Goal: Task Accomplishment & Management: Complete application form

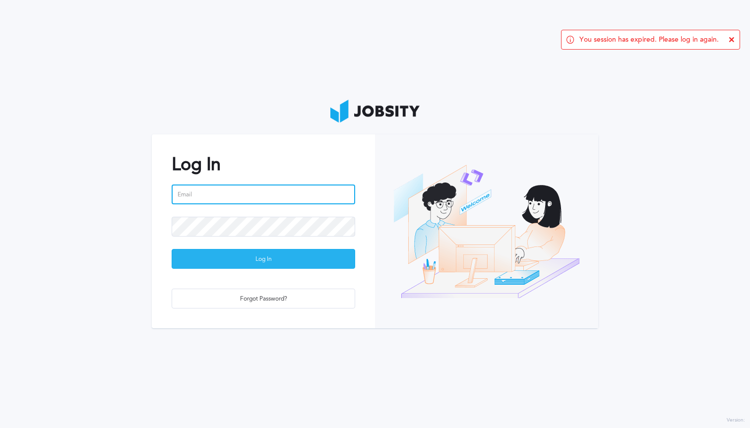
type input "[PERSON_NAME][EMAIL_ADDRESS][PERSON_NAME][DOMAIN_NAME]"
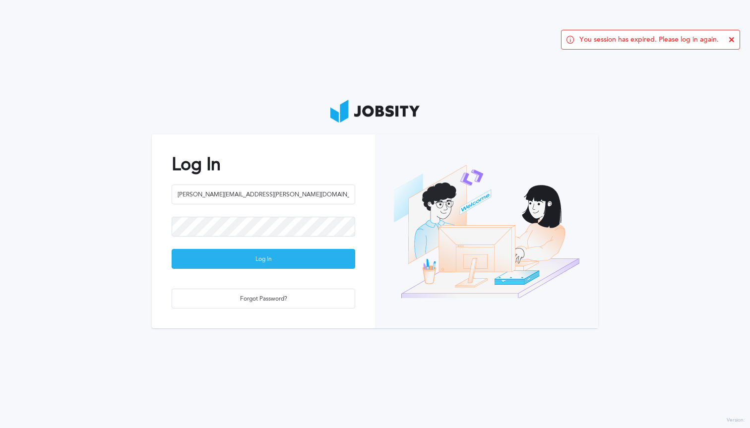
click at [260, 266] on div "Log In" at bounding box center [263, 260] width 183 height 20
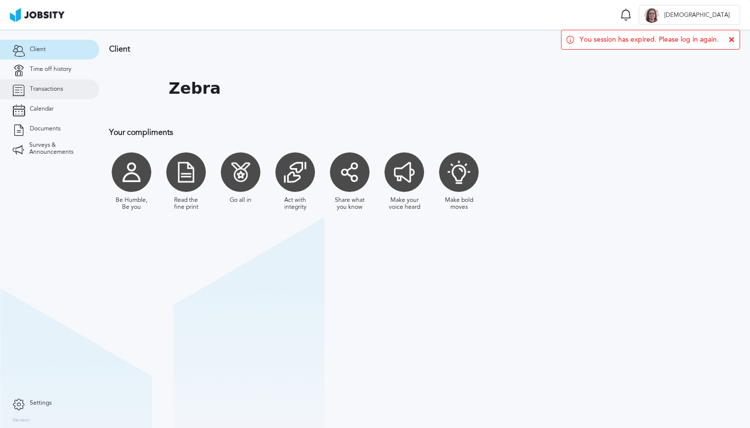
click at [72, 91] on link "Transactions" at bounding box center [49, 89] width 99 height 20
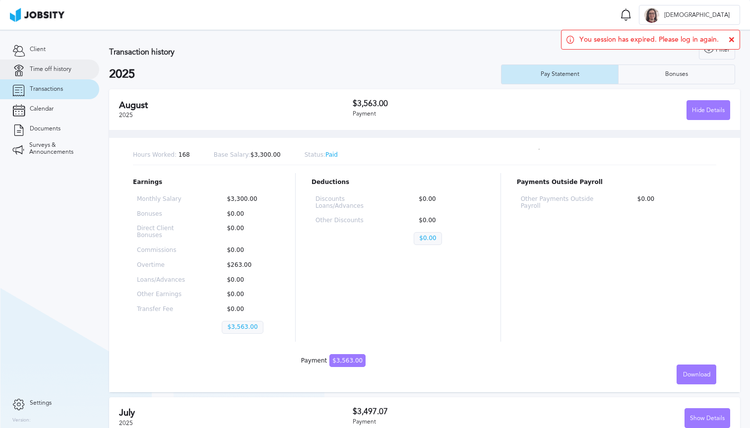
click at [69, 73] on link "Time off history" at bounding box center [49, 70] width 99 height 20
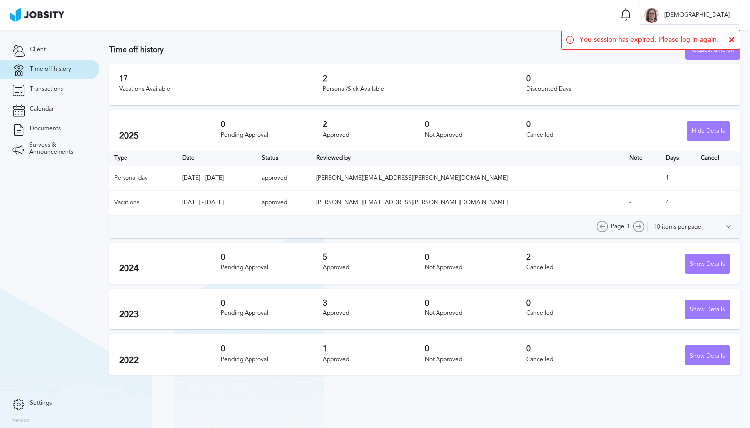
click at [125, 82] on h3 "17" at bounding box center [221, 78] width 204 height 9
click at [734, 37] on icon at bounding box center [732, 40] width 6 height 6
click at [721, 50] on div "Request time off" at bounding box center [713, 50] width 54 height 20
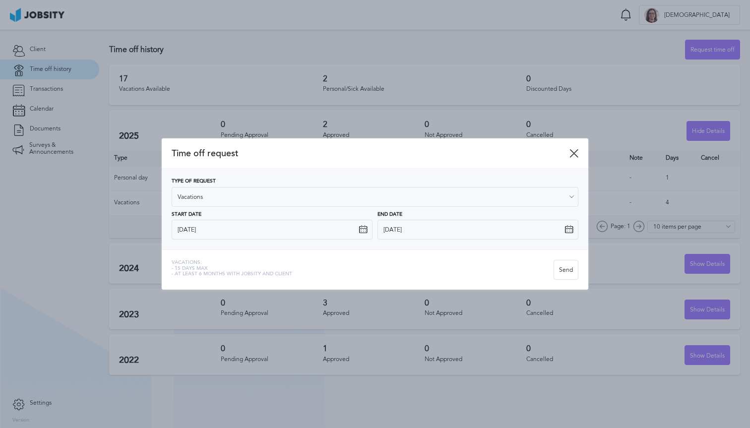
click at [569, 154] on icon at bounding box center [573, 153] width 9 height 9
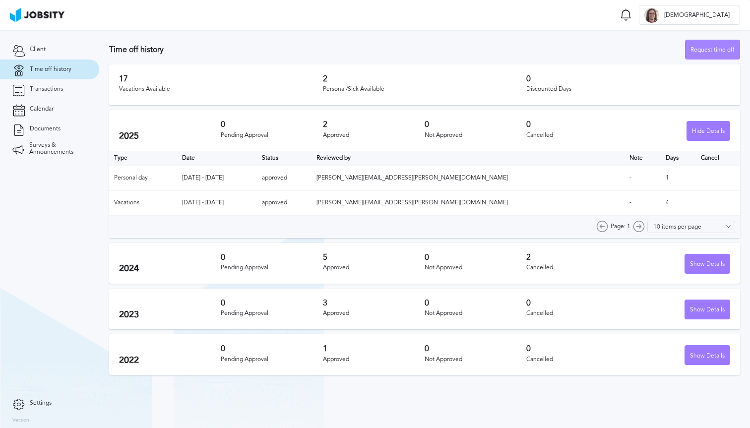
click at [710, 52] on div "Request time off" at bounding box center [713, 50] width 54 height 20
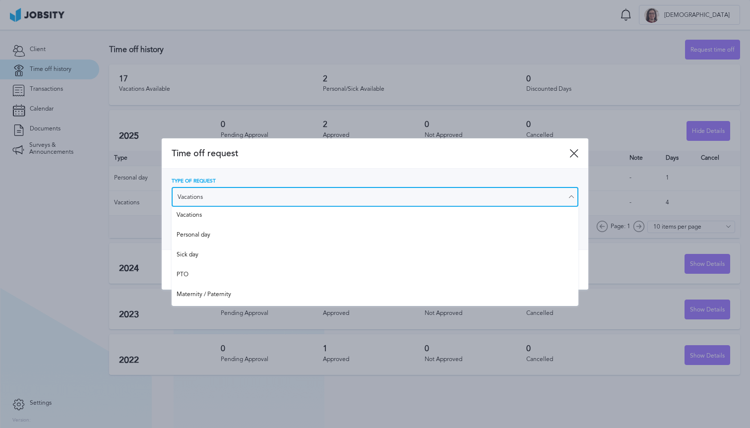
click at [350, 196] on input "Vacations" at bounding box center [375, 197] width 407 height 20
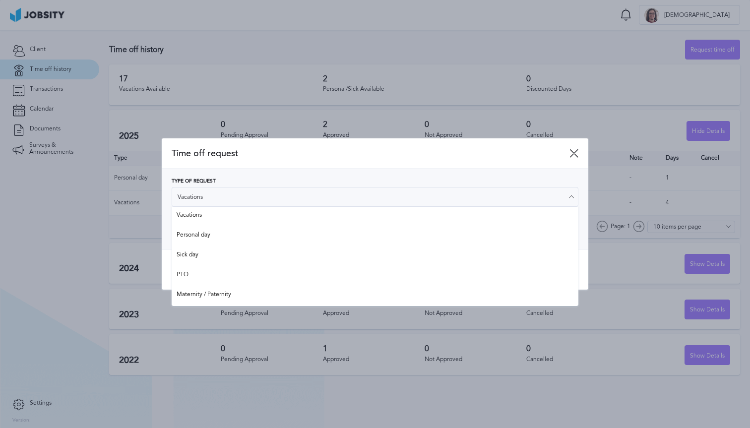
click at [352, 180] on div "Type of Request Vacations" at bounding box center [375, 193] width 407 height 28
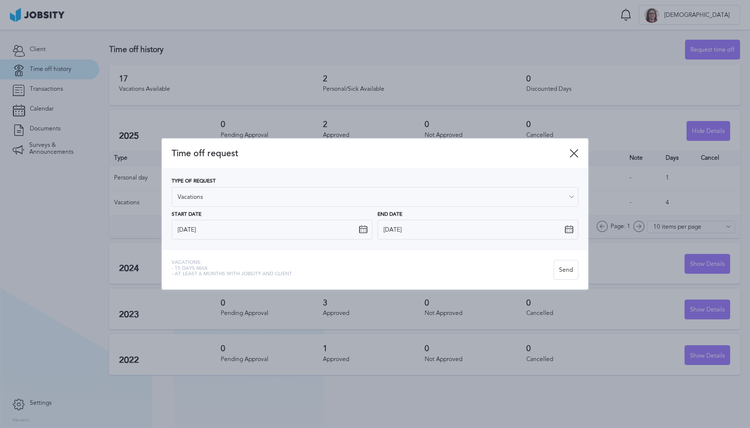
click at [361, 225] on icon at bounding box center [363, 229] width 9 height 9
click at [363, 231] on icon at bounding box center [363, 229] width 9 height 9
click at [343, 231] on input "[DATE]" at bounding box center [272, 230] width 201 height 20
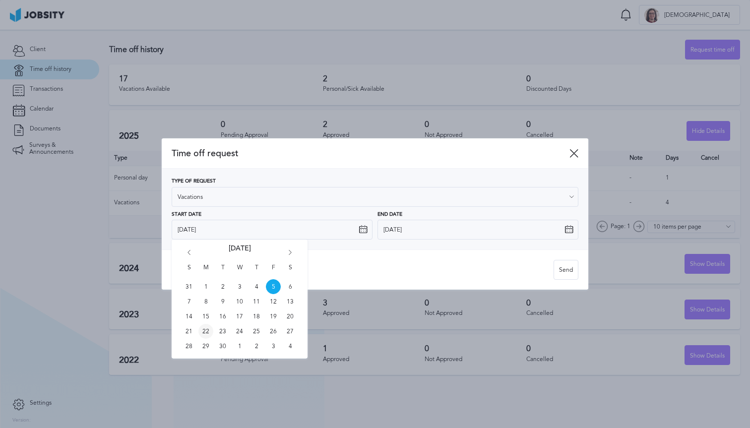
click at [207, 331] on span "22" at bounding box center [205, 331] width 15 height 15
type input "[DATE]"
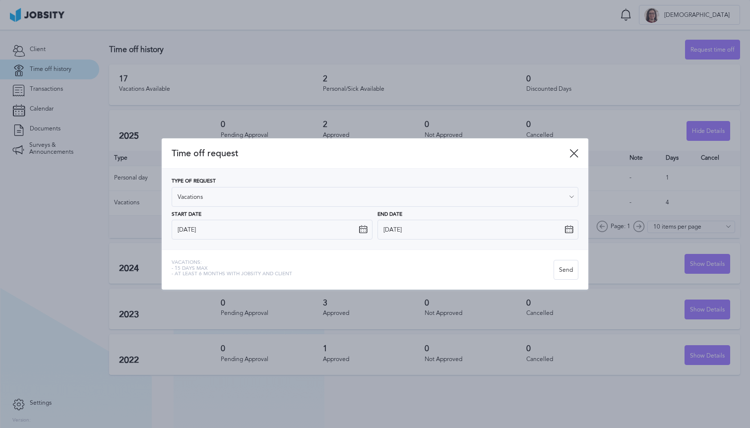
click at [566, 228] on icon at bounding box center [569, 229] width 9 height 9
click at [558, 231] on input "[DATE]" at bounding box center [478, 230] width 201 height 20
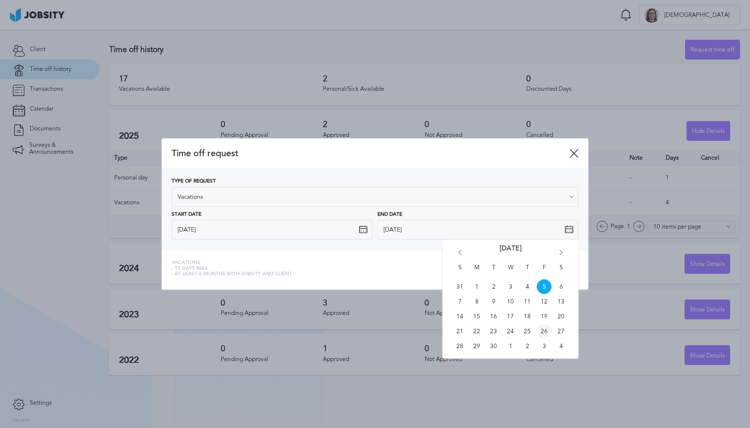
click at [548, 331] on span "26" at bounding box center [544, 331] width 15 height 15
type input "[DATE]"
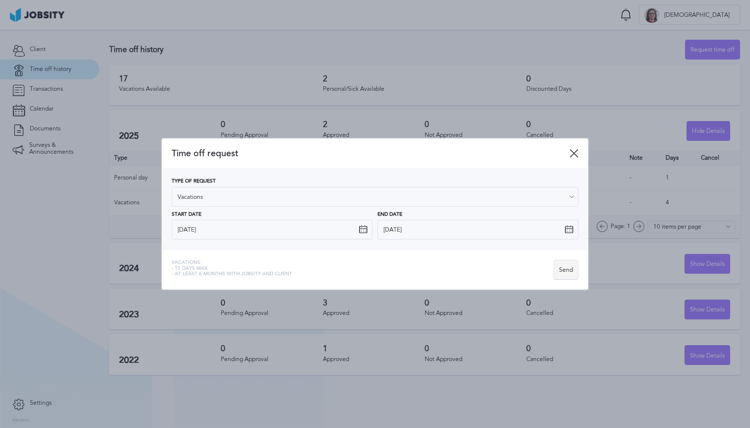
click at [567, 271] on div "Send" at bounding box center [566, 270] width 24 height 20
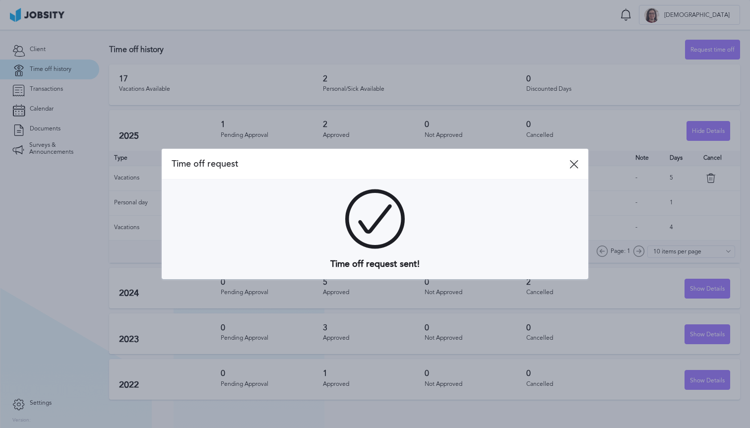
click at [577, 162] on icon at bounding box center [573, 164] width 9 height 9
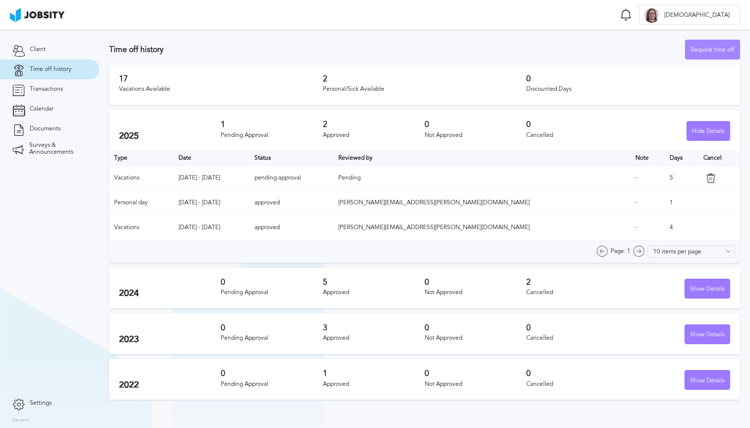
click at [698, 51] on div "Request time off" at bounding box center [713, 50] width 54 height 20
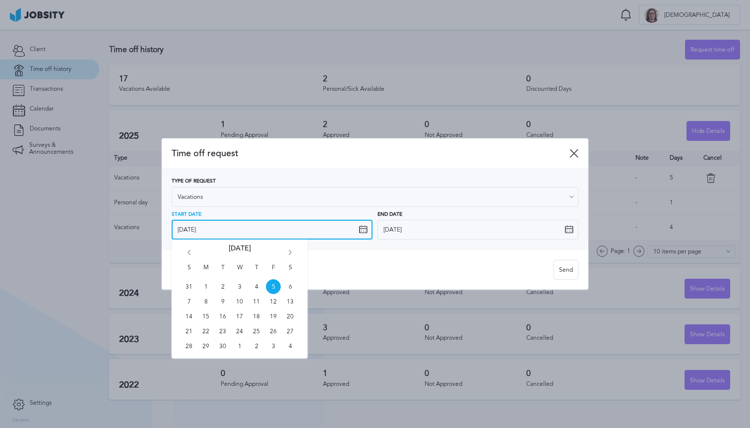
click at [365, 236] on input "[DATE]" at bounding box center [272, 230] width 201 height 20
click at [288, 253] on icon "Go forward 1 month" at bounding box center [290, 254] width 9 height 9
click at [207, 344] on span "27" at bounding box center [205, 346] width 15 height 15
type input "[DATE]"
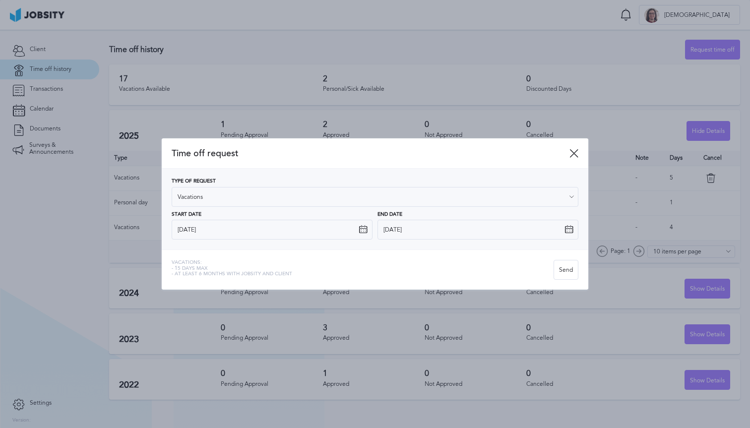
click at [568, 227] on icon at bounding box center [569, 229] width 9 height 9
click at [552, 228] on input "[DATE]" at bounding box center [478, 230] width 201 height 20
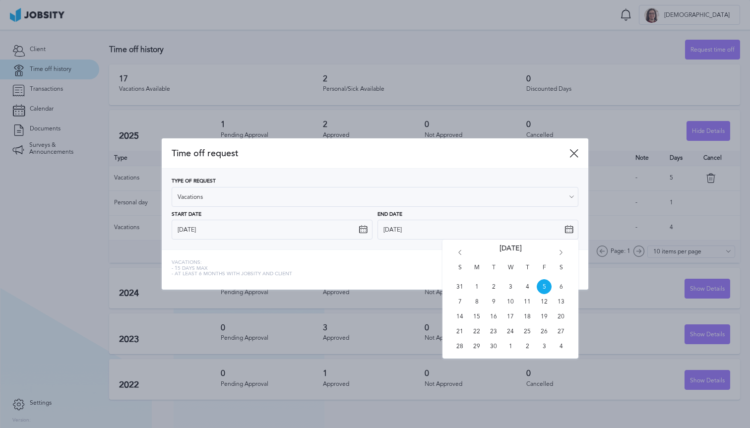
click at [562, 251] on icon "Go forward 1 month" at bounding box center [561, 254] width 9 height 9
click at [546, 346] on span "31" at bounding box center [544, 346] width 15 height 15
type input "[DATE]"
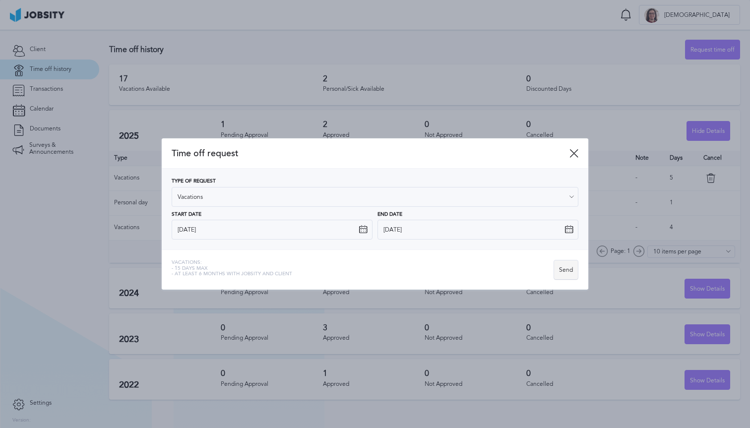
click at [562, 269] on div "Send" at bounding box center [566, 270] width 24 height 20
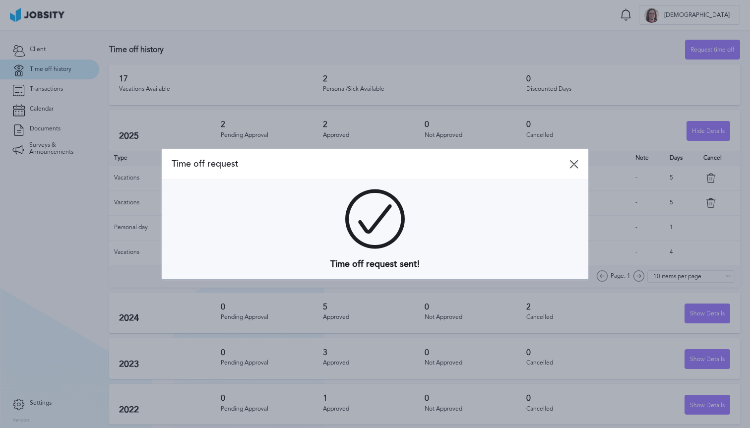
click at [575, 161] on icon at bounding box center [573, 164] width 9 height 9
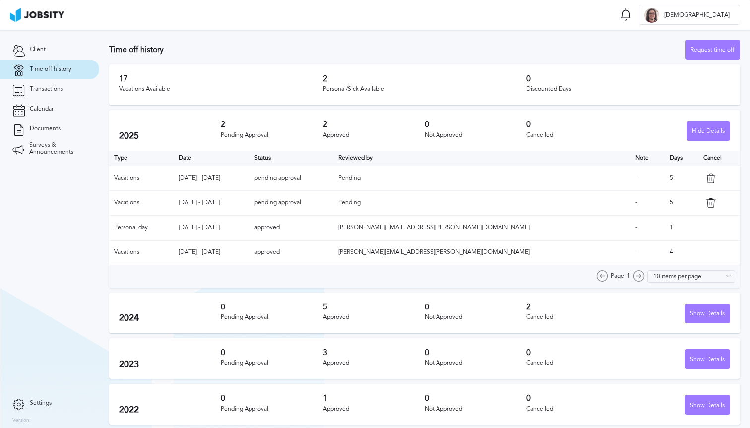
click at [333, 177] on td "pending approval" at bounding box center [291, 178] width 83 height 25
drag, startPoint x: 376, startPoint y: 177, endPoint x: 369, endPoint y: 178, distance: 6.6
click at [333, 178] on td "pending approval" at bounding box center [291, 178] width 83 height 25
click at [702, 58] on div "Request time off" at bounding box center [713, 50] width 54 height 20
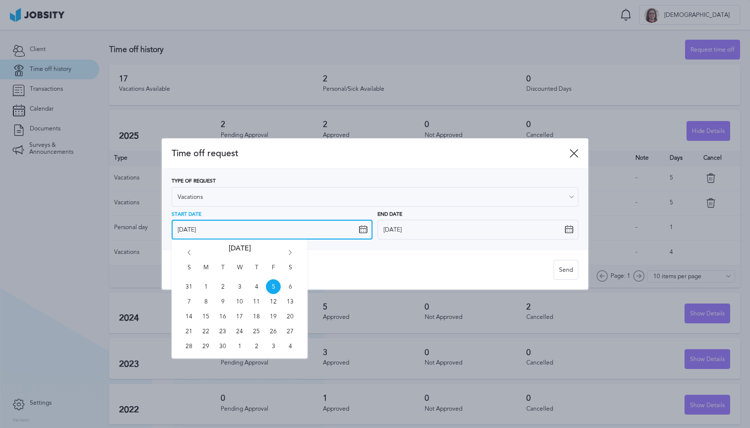
click at [368, 231] on input "[DATE]" at bounding box center [272, 230] width 201 height 20
click at [291, 253] on icon "Go forward 1 month" at bounding box center [290, 254] width 9 height 9
click at [222, 317] on span "14" at bounding box center [222, 316] width 15 height 15
type input "[DATE]"
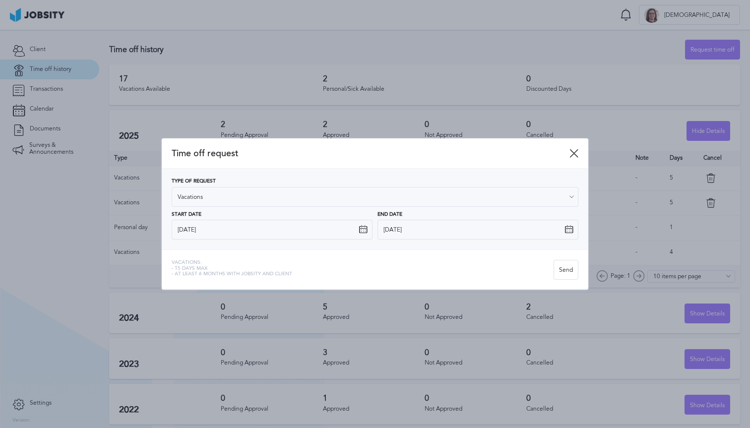
click at [567, 233] on icon at bounding box center [569, 229] width 9 height 9
click at [545, 230] on input "[DATE]" at bounding box center [478, 230] width 201 height 20
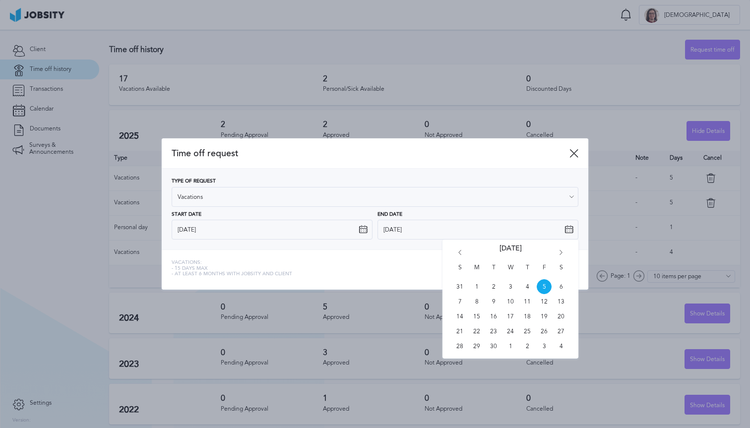
click at [564, 254] on icon "Go forward 1 month" at bounding box center [561, 254] width 9 height 9
click at [540, 315] on span "17" at bounding box center [544, 316] width 15 height 15
type input "[DATE]"
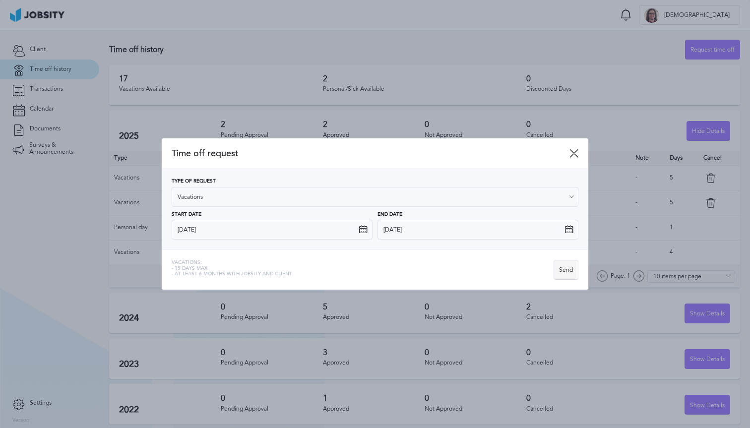
click at [557, 270] on div "Send" at bounding box center [566, 270] width 24 height 20
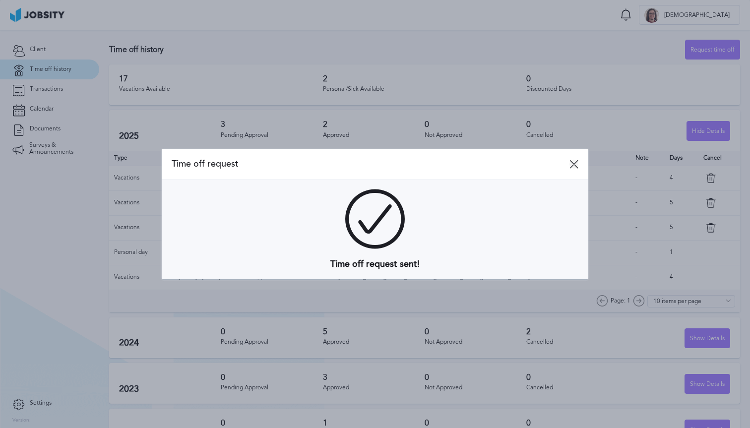
click at [575, 163] on icon at bounding box center [573, 164] width 9 height 9
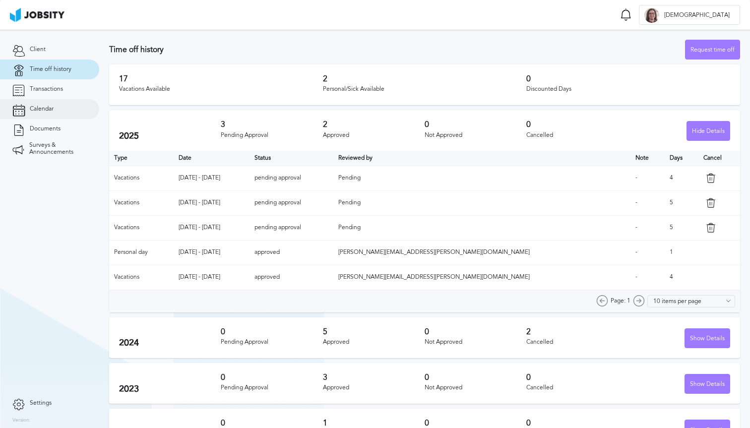
click at [59, 110] on link "Calendar" at bounding box center [49, 109] width 99 height 20
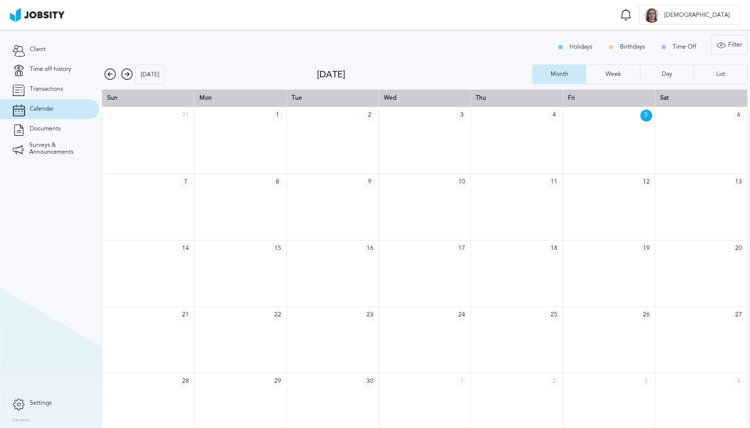
click at [129, 72] on icon at bounding box center [127, 74] width 12 height 12
click at [124, 73] on icon at bounding box center [127, 74] width 12 height 12
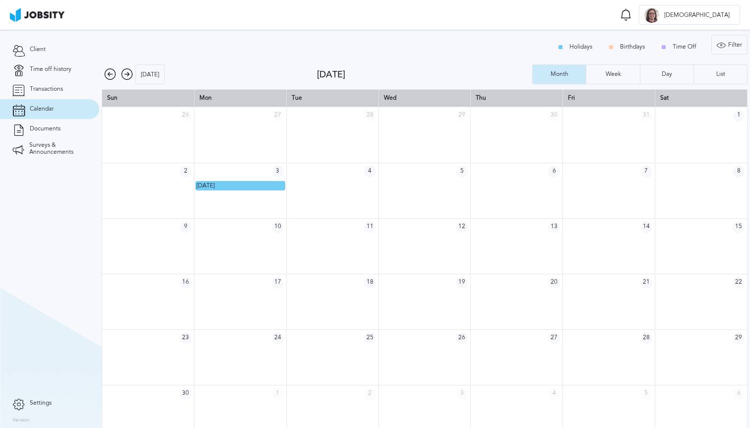
click at [126, 74] on icon at bounding box center [127, 74] width 12 height 12
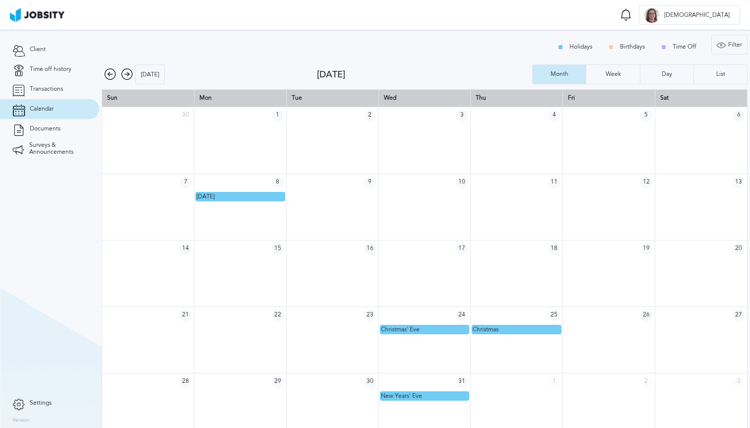
click at [113, 74] on icon at bounding box center [110, 74] width 12 height 12
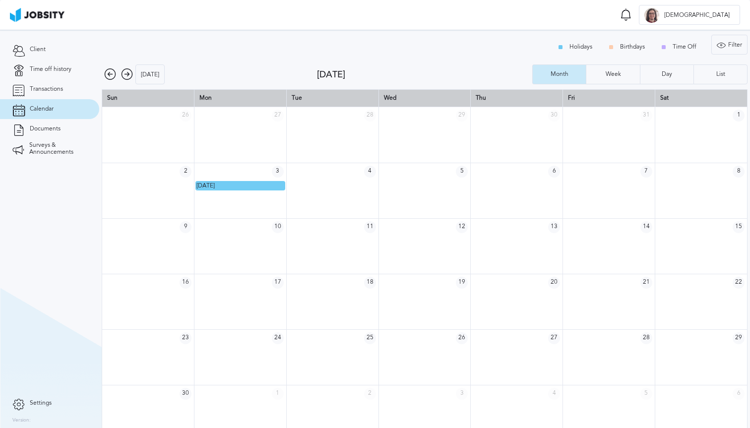
click at [113, 74] on icon at bounding box center [110, 74] width 12 height 12
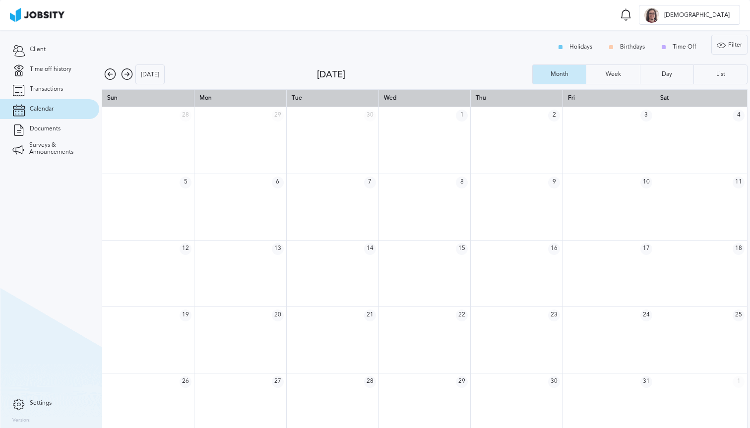
click at [128, 80] on icon at bounding box center [127, 74] width 12 height 12
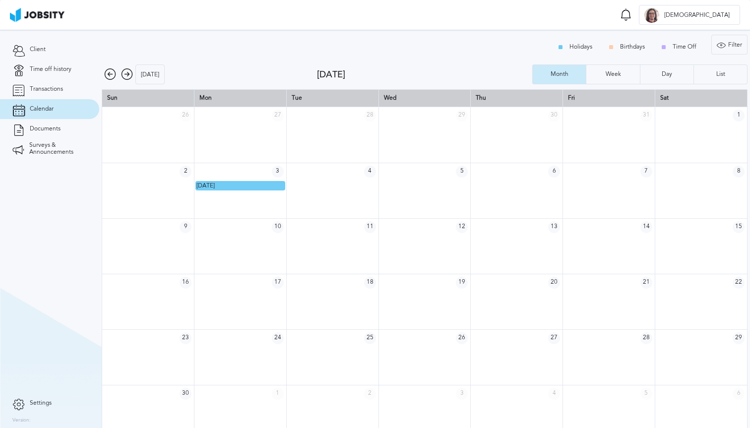
click at [104, 77] on icon at bounding box center [110, 74] width 12 height 12
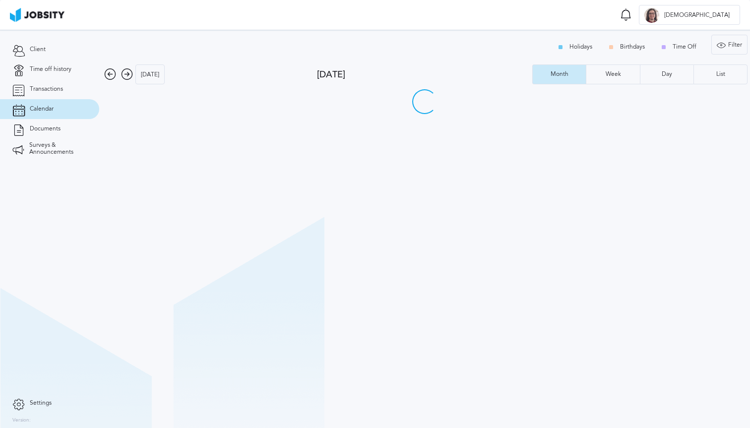
click at [127, 78] on icon at bounding box center [127, 74] width 12 height 12
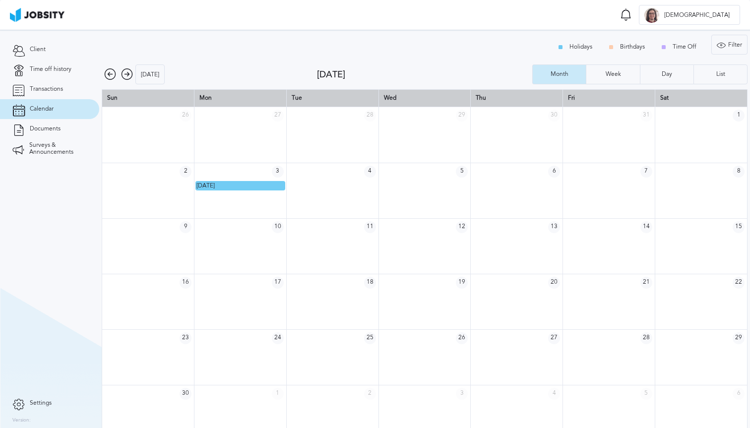
click at [112, 72] on icon at bounding box center [110, 74] width 12 height 12
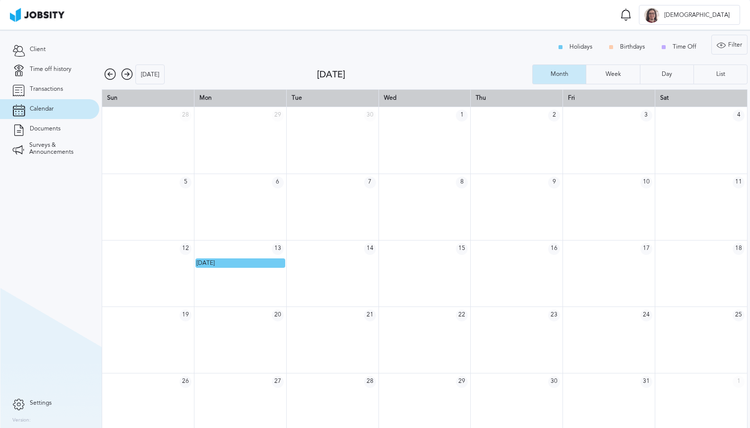
scroll to position [13, 0]
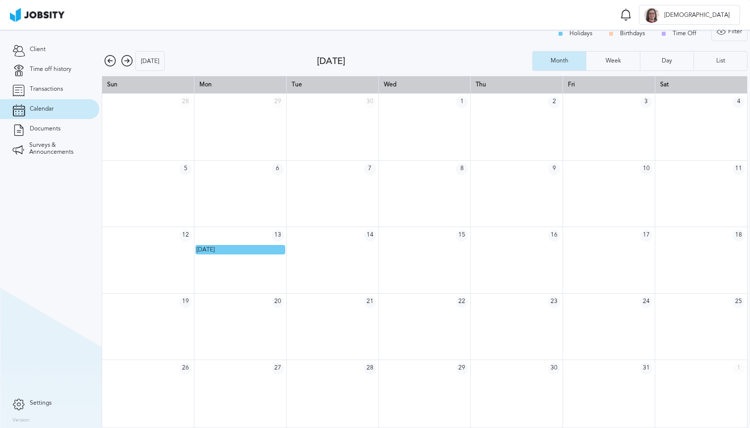
click at [122, 61] on icon at bounding box center [127, 61] width 12 height 12
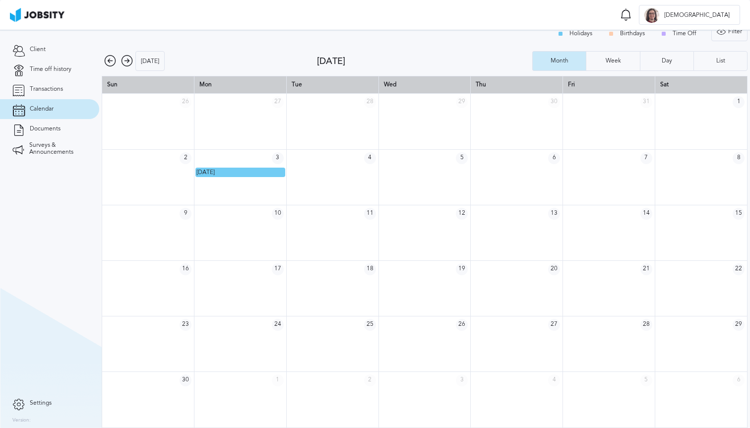
click at [122, 61] on icon at bounding box center [127, 61] width 12 height 12
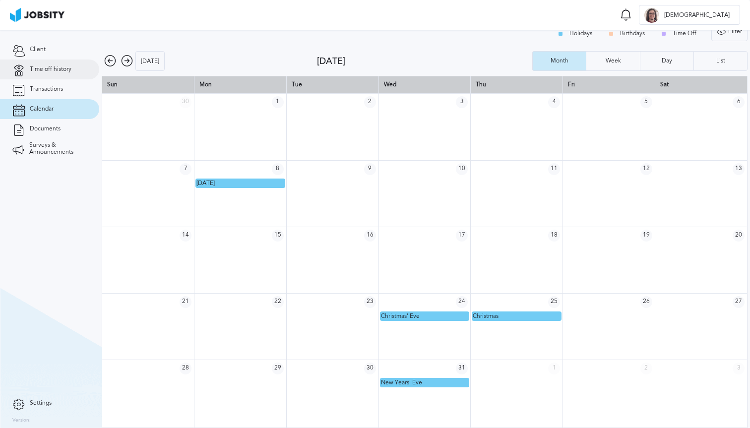
click at [56, 71] on span "Time off history" at bounding box center [51, 69] width 42 height 7
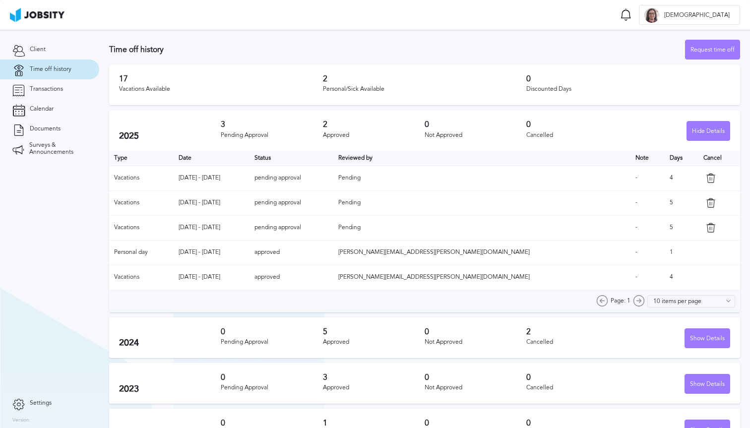
click at [706, 176] on icon at bounding box center [711, 178] width 10 height 10
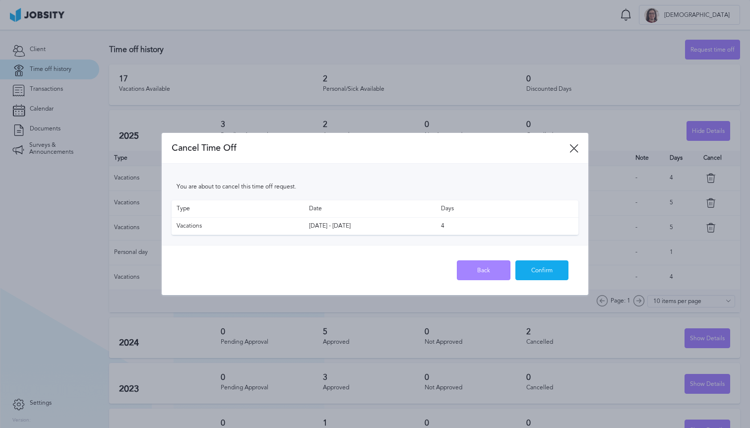
click at [480, 267] on div "Back" at bounding box center [483, 271] width 53 height 20
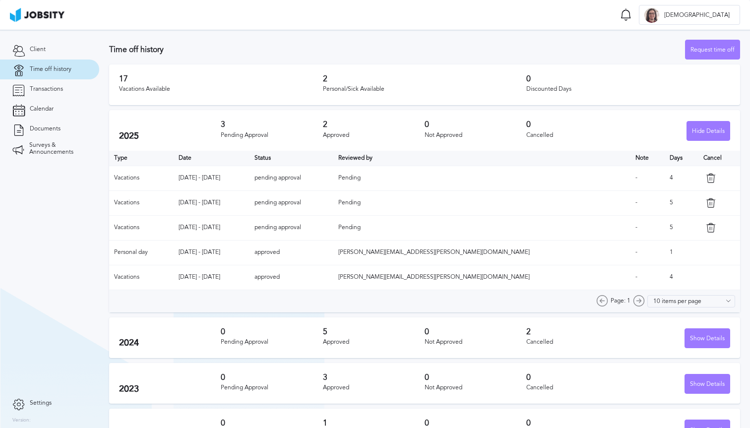
scroll to position [26, 0]
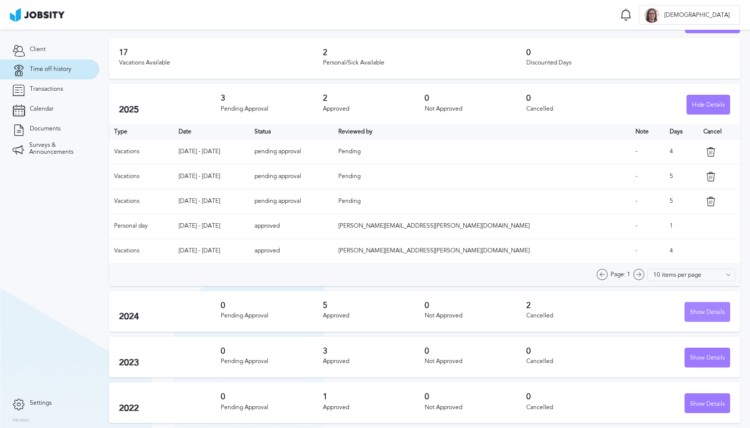
click at [695, 310] on div "Show Details" at bounding box center [707, 313] width 45 height 20
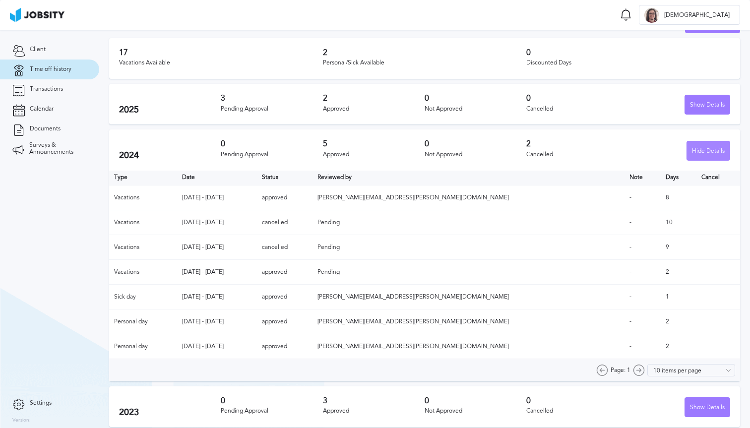
click at [708, 150] on div "Hide Details" at bounding box center [708, 151] width 43 height 20
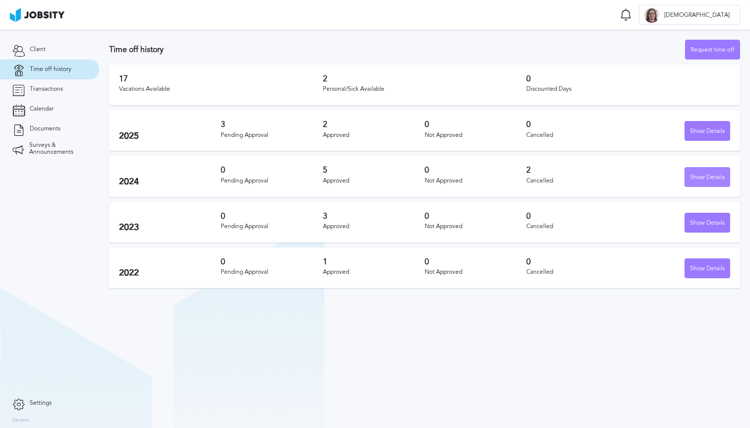
scroll to position [0, 0]
click at [696, 131] on div "Show Details" at bounding box center [707, 132] width 45 height 20
